Goal: Task Accomplishment & Management: Manage account settings

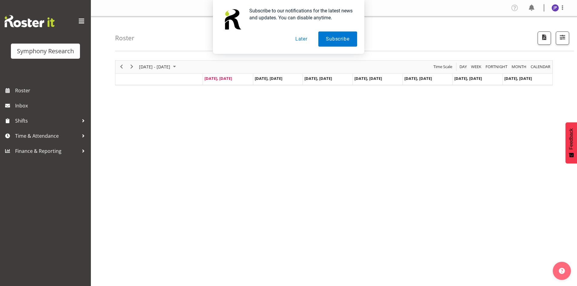
click at [301, 38] on button "Later" at bounding box center [301, 39] width 27 height 15
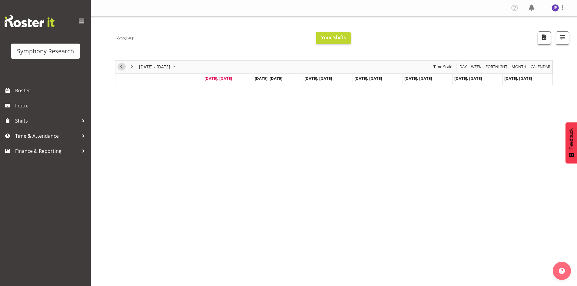
click at [123, 68] on span "Previous" at bounding box center [121, 67] width 7 height 8
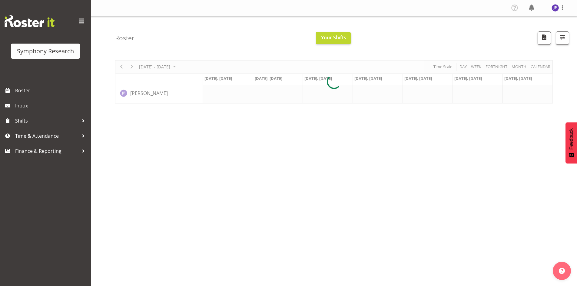
click at [123, 68] on div at bounding box center [334, 81] width 438 height 43
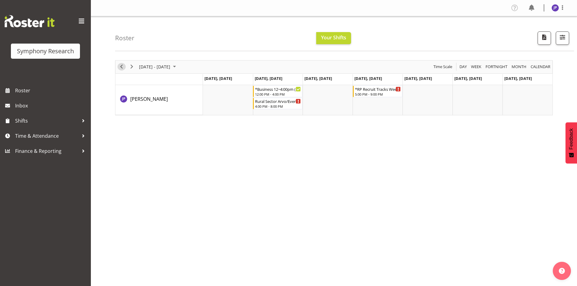
click at [120, 67] on span "Previous" at bounding box center [121, 67] width 7 height 8
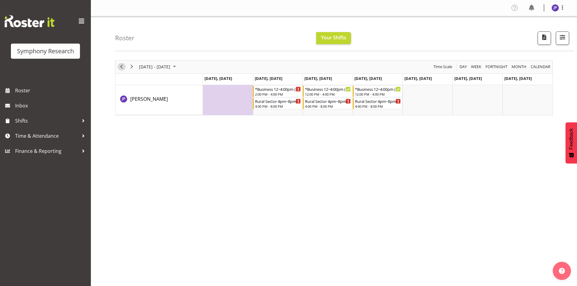
click at [122, 68] on span "Previous" at bounding box center [121, 67] width 7 height 8
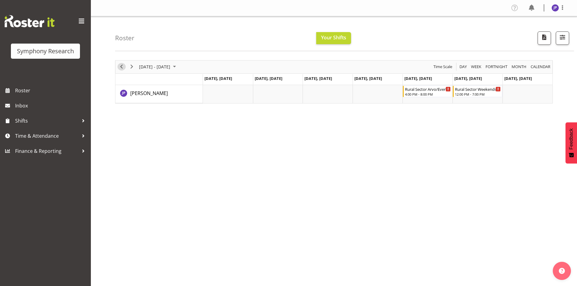
click at [122, 68] on span "Previous" at bounding box center [121, 67] width 7 height 8
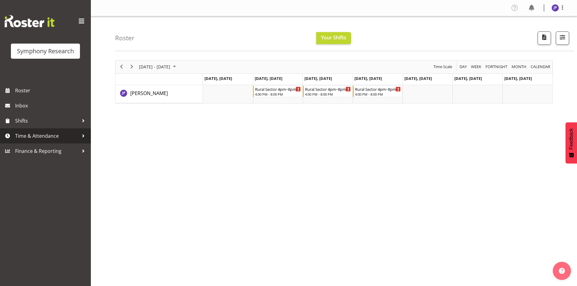
click at [82, 135] on div at bounding box center [83, 136] width 9 height 9
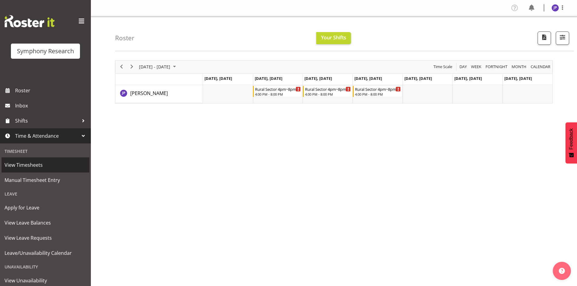
click at [29, 163] on span "View Timesheets" at bounding box center [46, 165] width 82 height 9
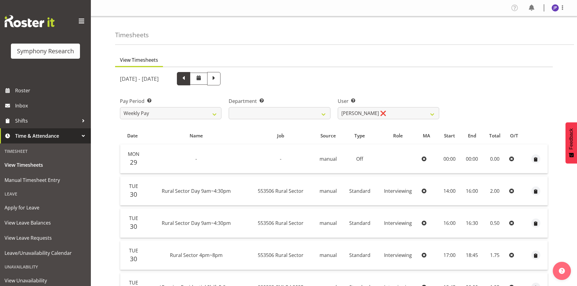
click at [188, 79] on span at bounding box center [184, 78] width 8 height 8
select select
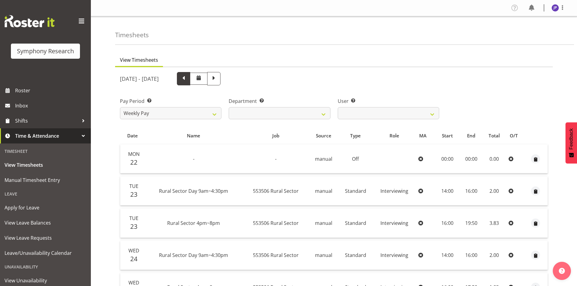
click at [188, 79] on span at bounding box center [184, 78] width 8 height 8
select select
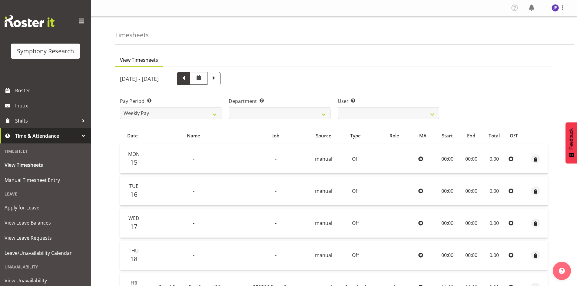
click at [188, 79] on span at bounding box center [184, 78] width 8 height 8
select select
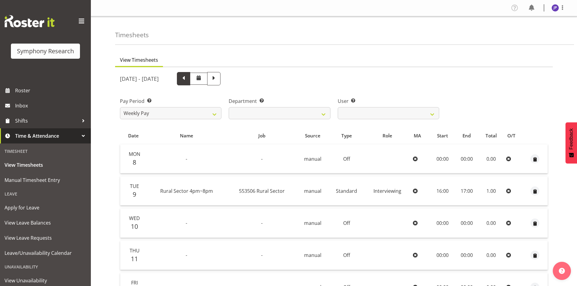
click at [188, 79] on span at bounding box center [184, 78] width 8 height 8
select select
click at [190, 79] on span at bounding box center [183, 78] width 13 height 13
select select
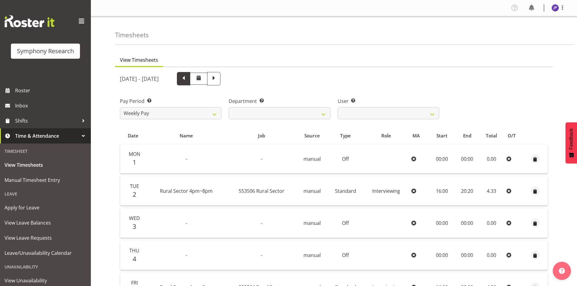
select select
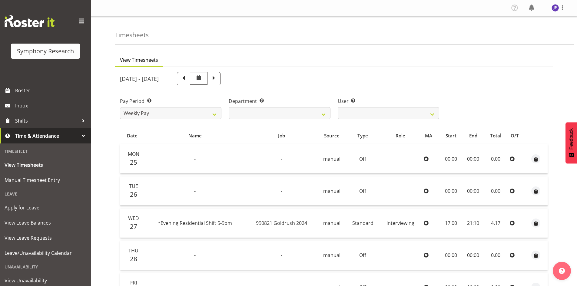
click at [202, 80] on span at bounding box center [198, 77] width 7 height 7
click at [188, 78] on span at bounding box center [184, 78] width 8 height 8
select select
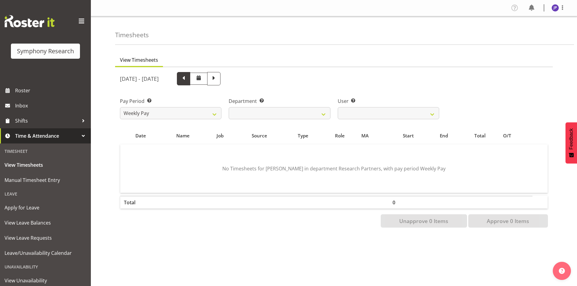
click at [188, 78] on span at bounding box center [184, 78] width 8 height 8
select select
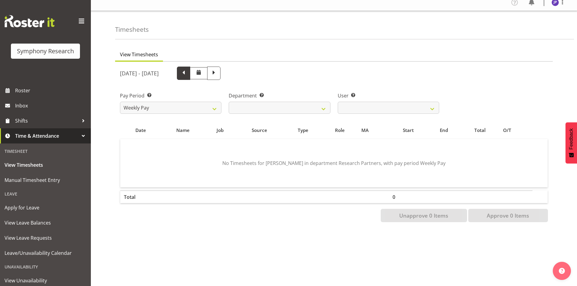
click at [188, 69] on span at bounding box center [184, 73] width 8 height 8
select select
click at [218, 69] on span at bounding box center [214, 73] width 8 height 8
select select
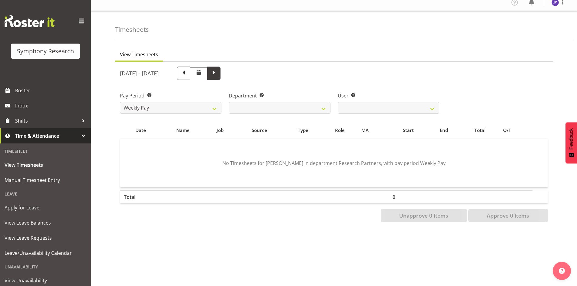
select select
click at [218, 69] on span at bounding box center [214, 73] width 8 height 8
select select
click at [218, 69] on span at bounding box center [214, 73] width 8 height 8
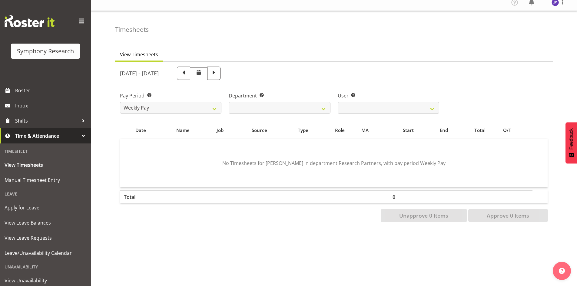
select select
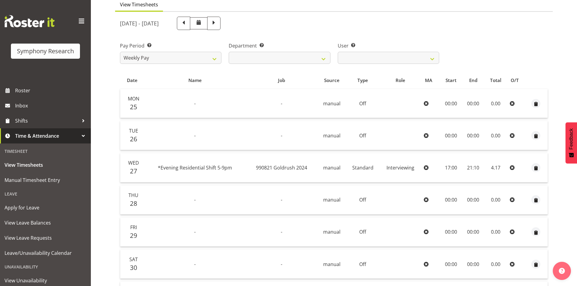
scroll to position [0, 0]
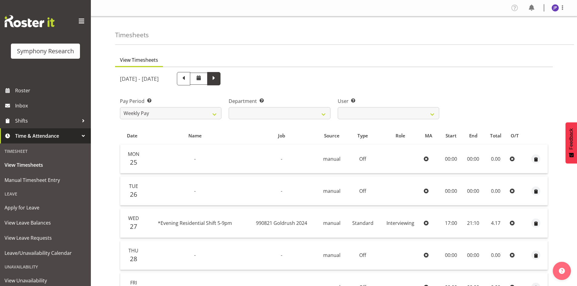
click at [218, 80] on span at bounding box center [214, 78] width 8 height 8
select select
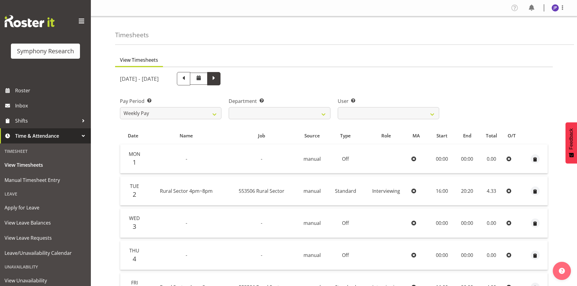
click at [218, 78] on span at bounding box center [214, 78] width 8 height 8
select select
click at [218, 78] on span at bounding box center [214, 78] width 8 height 8
select select
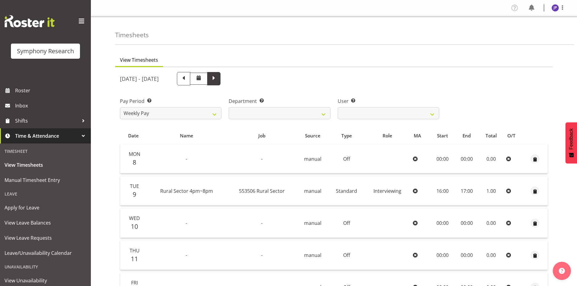
select select
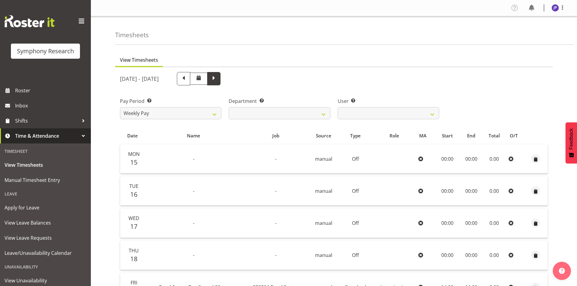
click at [218, 79] on span at bounding box center [214, 78] width 8 height 8
select select
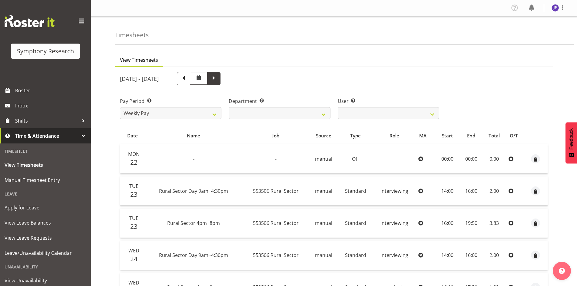
click at [218, 79] on span at bounding box center [214, 78] width 8 height 8
select select
click at [218, 78] on span at bounding box center [214, 78] width 8 height 8
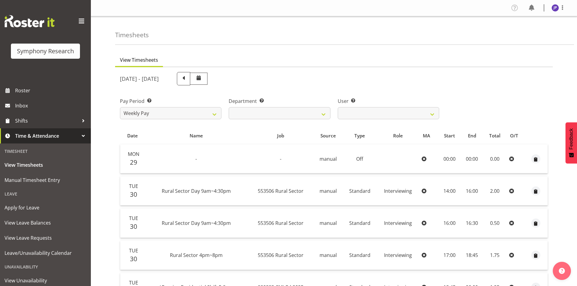
select select
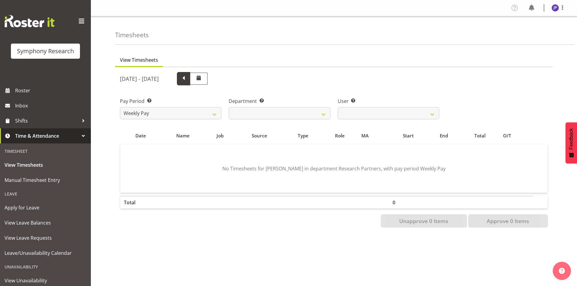
click at [188, 78] on span at bounding box center [184, 78] width 8 height 8
select select
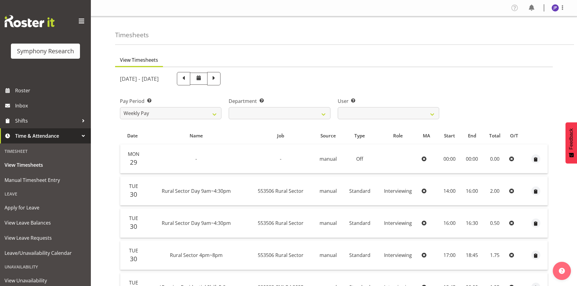
click at [190, 78] on span at bounding box center [183, 78] width 13 height 13
select select
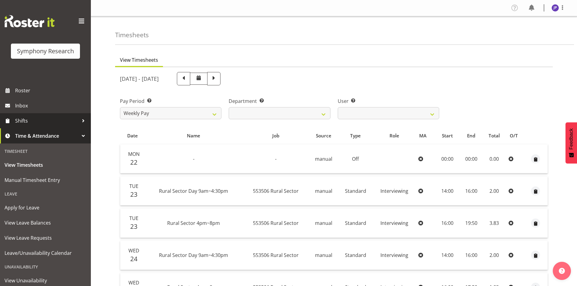
click at [26, 121] on span "Shifts" at bounding box center [47, 120] width 64 height 9
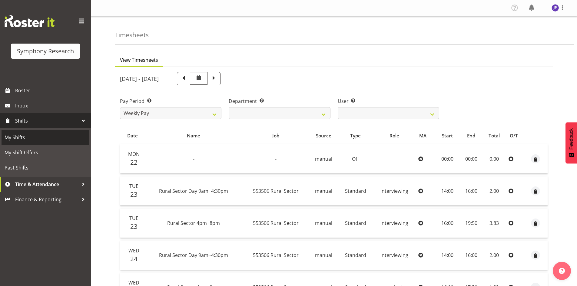
click at [25, 139] on span "My Shifts" at bounding box center [46, 137] width 82 height 9
